Goal: Use online tool/utility: Utilize a website feature to perform a specific function

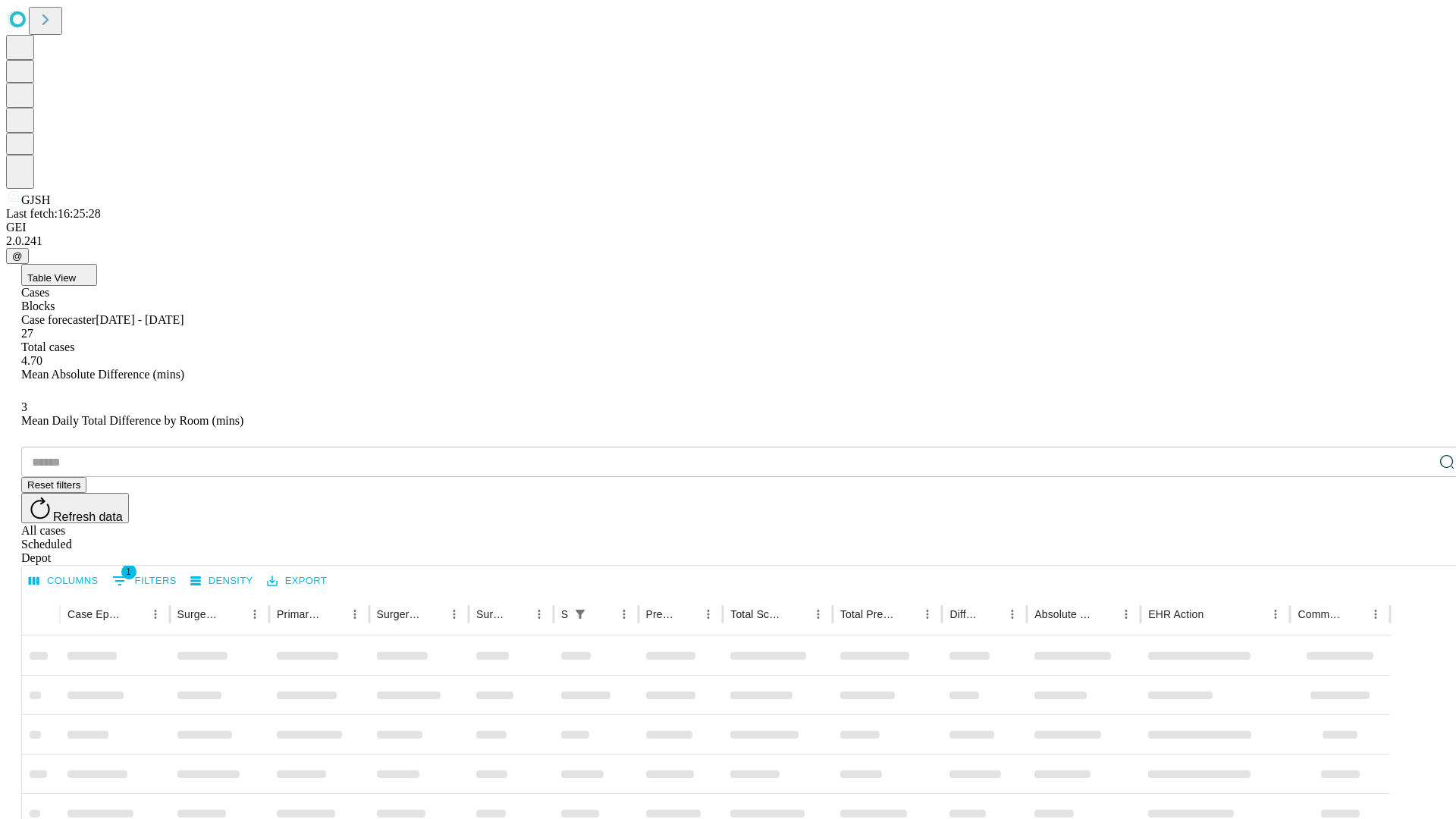
click at [76, 272] on span "Table View" at bounding box center [51, 278] width 48 height 11
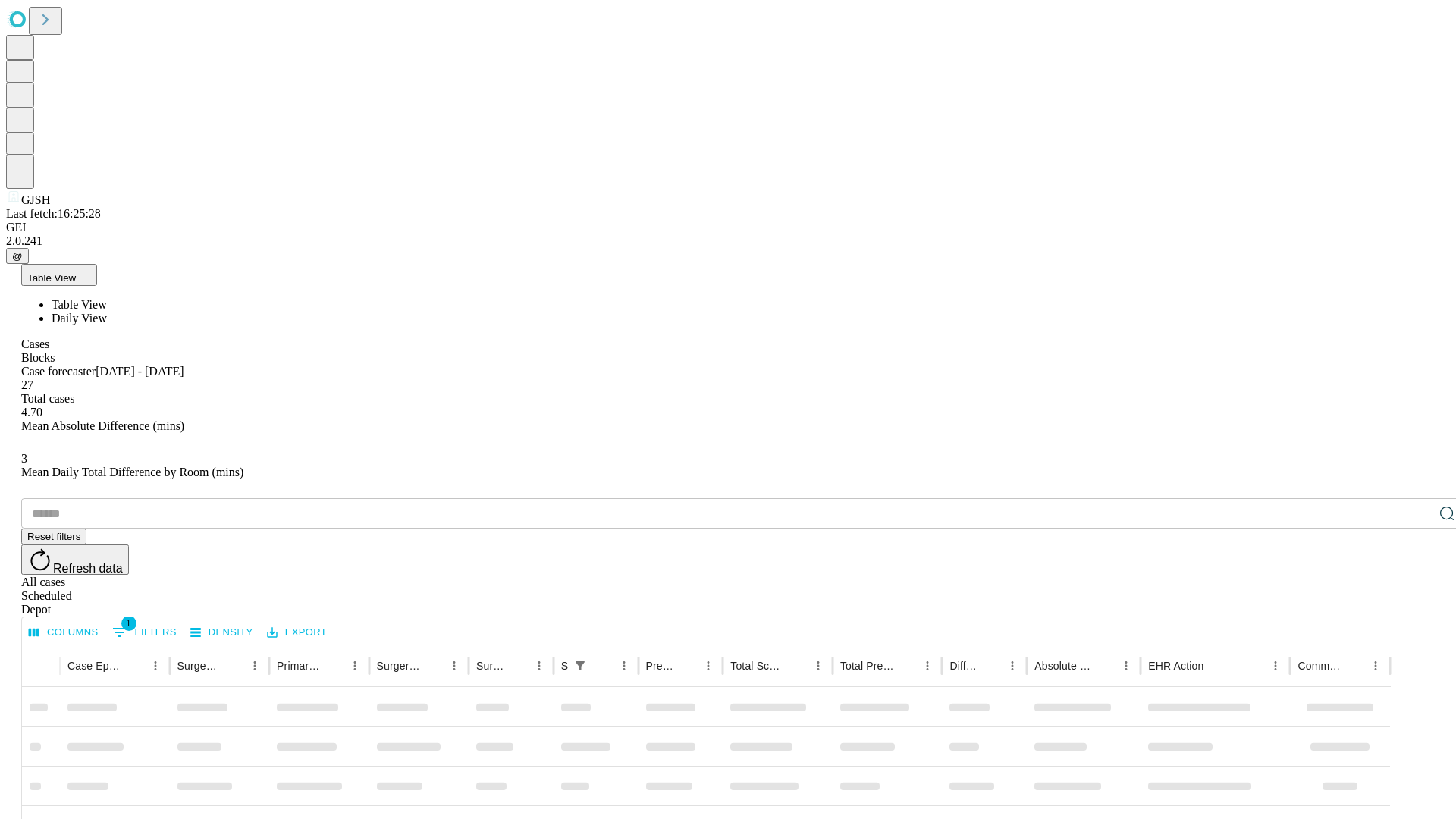
click at [107, 312] on span "Daily View" at bounding box center [79, 318] width 55 height 13
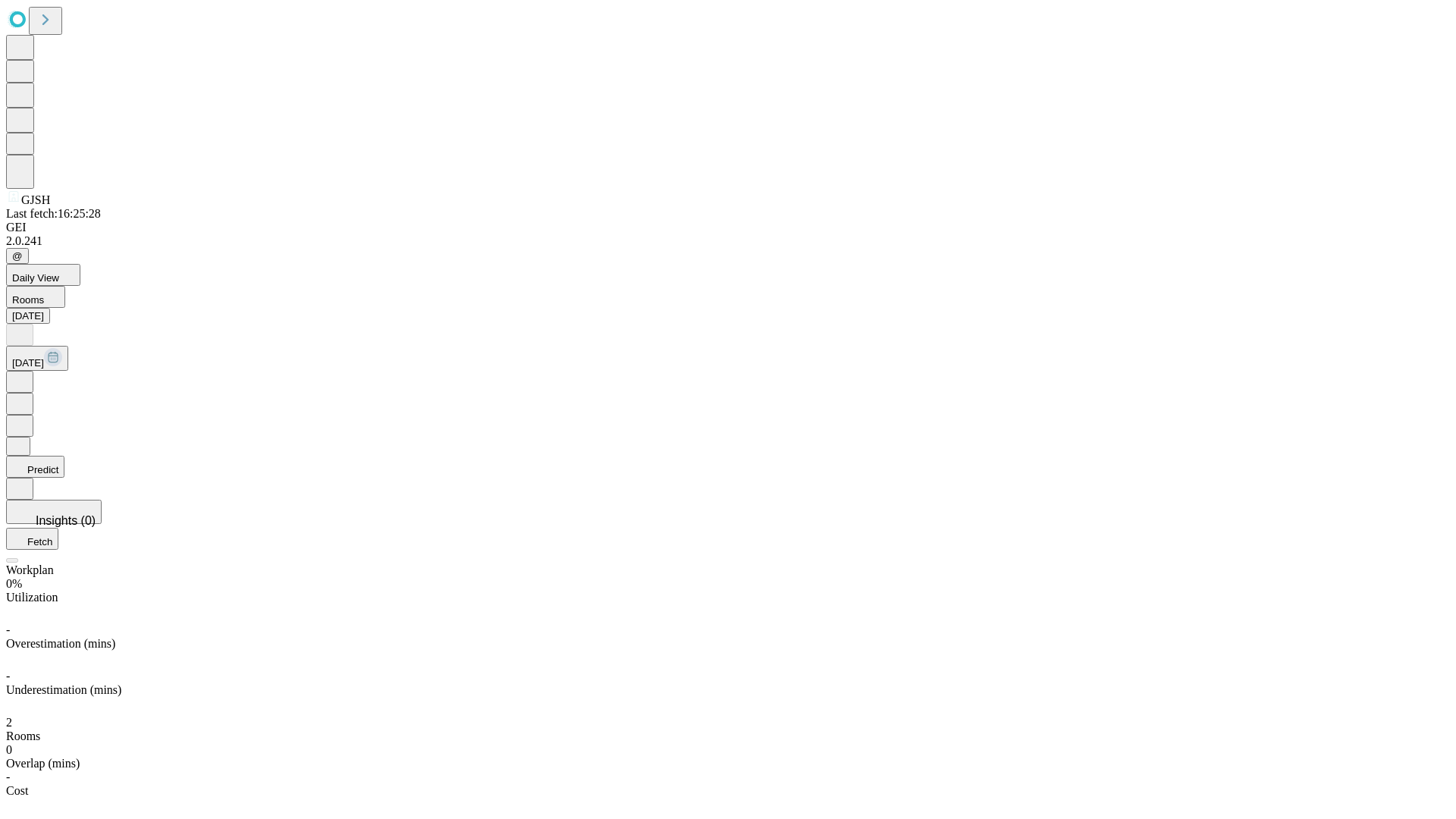
click at [64, 455] on button "Predict" at bounding box center [35, 466] width 58 height 22
